Goal: Transaction & Acquisition: Purchase product/service

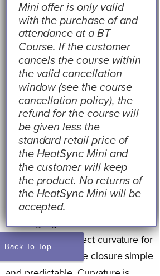
scroll to position [324, 0]
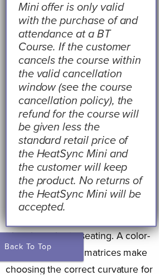
click at [132, 132] on em "*Note: Free HeatSync Mini offer is only valid with the purchase of and attendan…" at bounding box center [80, 101] width 125 height 228
click at [101, 127] on em "*Note: Free HeatSync Mini offer is only valid with the purchase of and attendan…" at bounding box center [80, 101] width 125 height 228
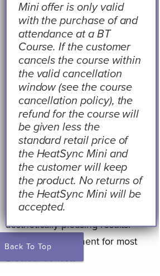
scroll to position [621, 0]
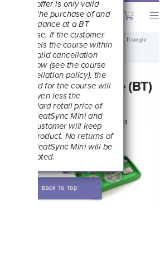
scroll to position [27, 0]
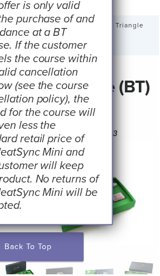
click at [130, 193] on img at bounding box center [80, 194] width 149 height 106
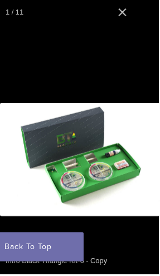
scroll to position [39, 0]
